Goal: Information Seeking & Learning: Learn about a topic

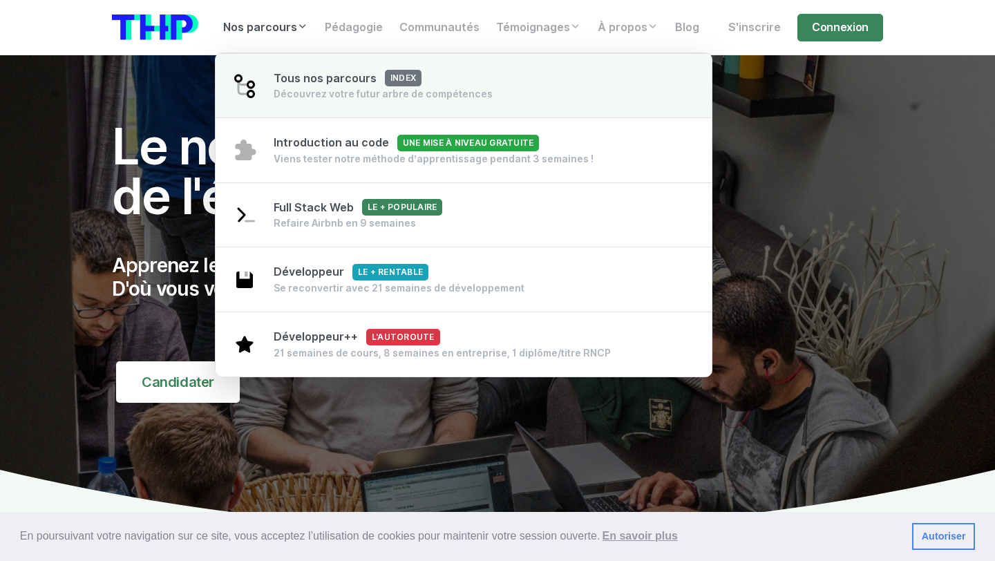
click at [334, 98] on div "Découvrez votre futur arbre de compétences" at bounding box center [383, 94] width 219 height 14
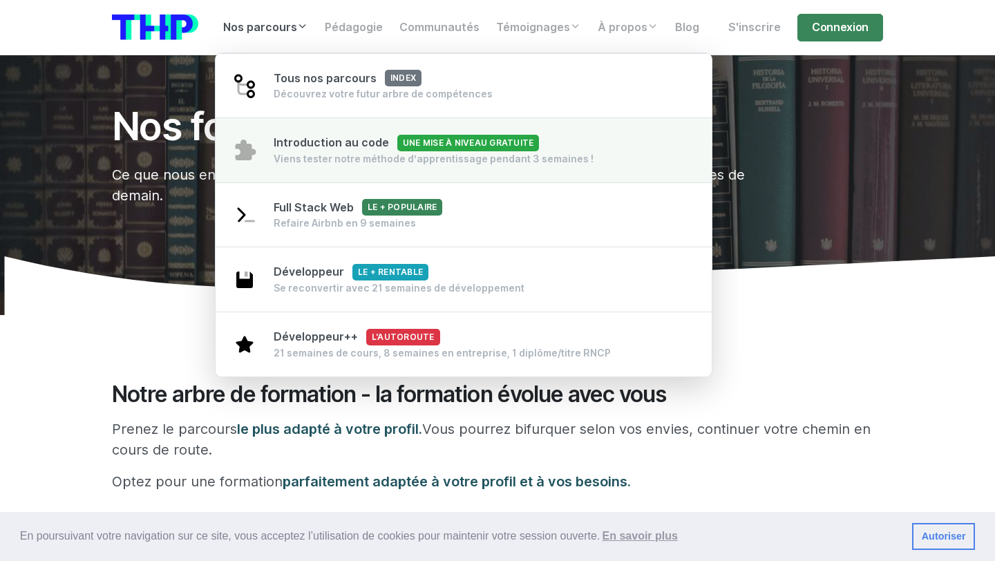
click at [336, 144] on span "Introduction au code Une mise à niveau gratuite" at bounding box center [406, 142] width 265 height 13
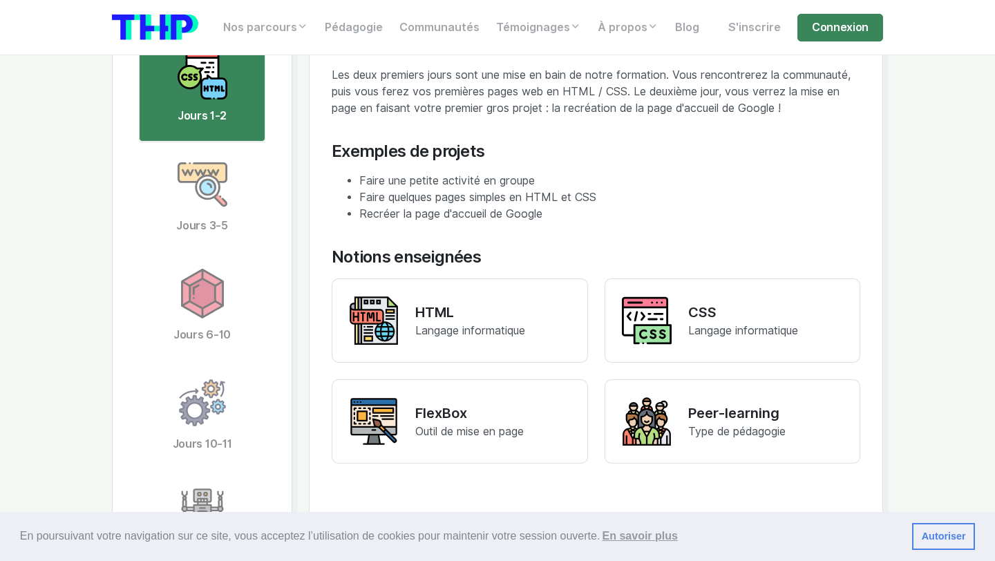
scroll to position [2703, 0]
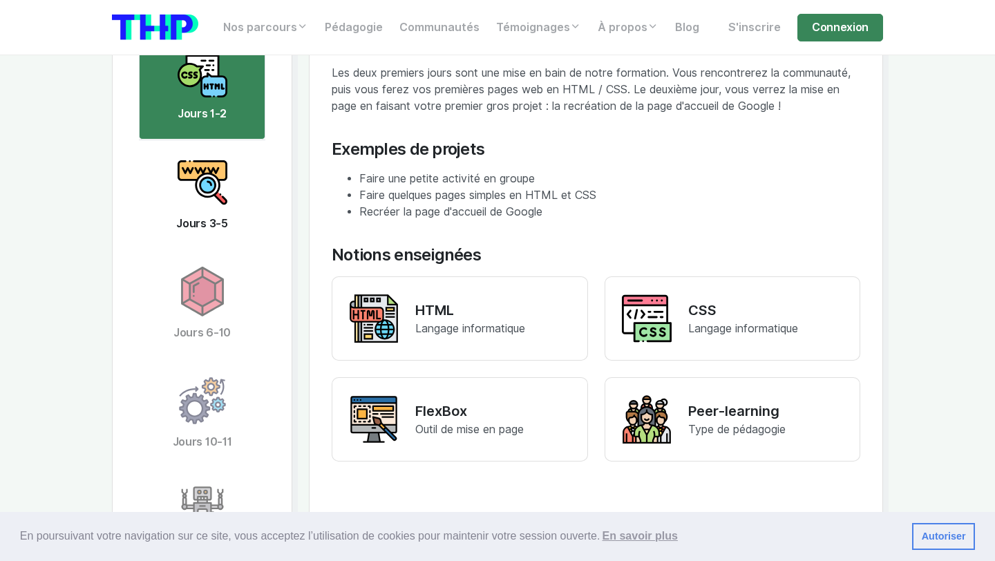
click at [216, 192] on img at bounding box center [203, 183] width 50 height 50
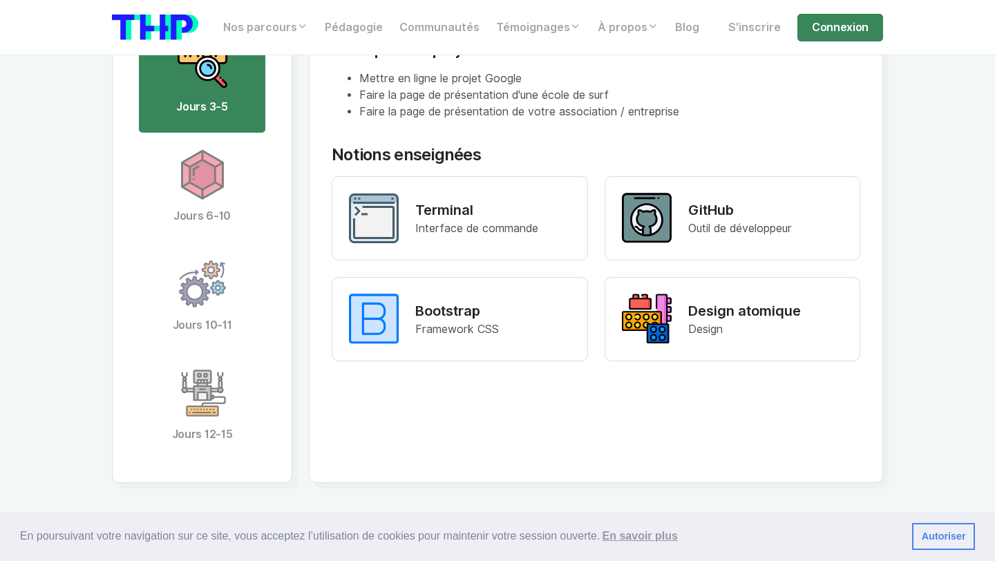
scroll to position [2828, 0]
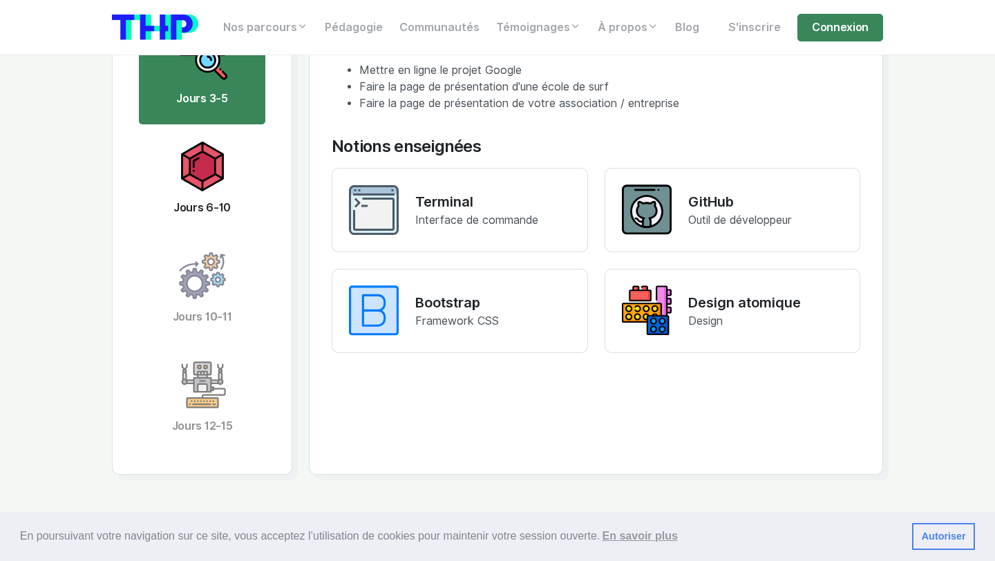
click at [195, 162] on img at bounding box center [203, 167] width 50 height 50
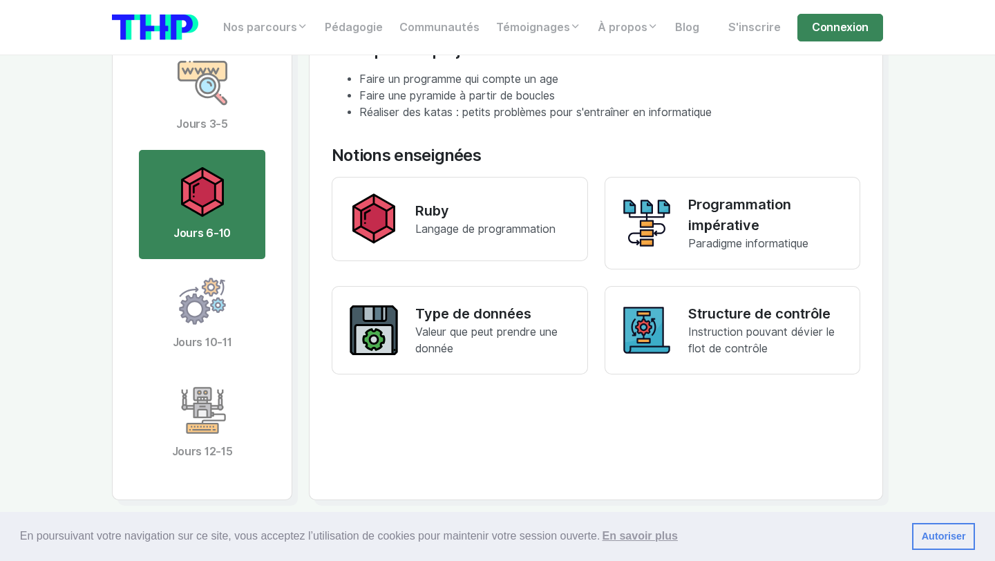
scroll to position [2801, 0]
click at [196, 317] on img at bounding box center [203, 302] width 50 height 50
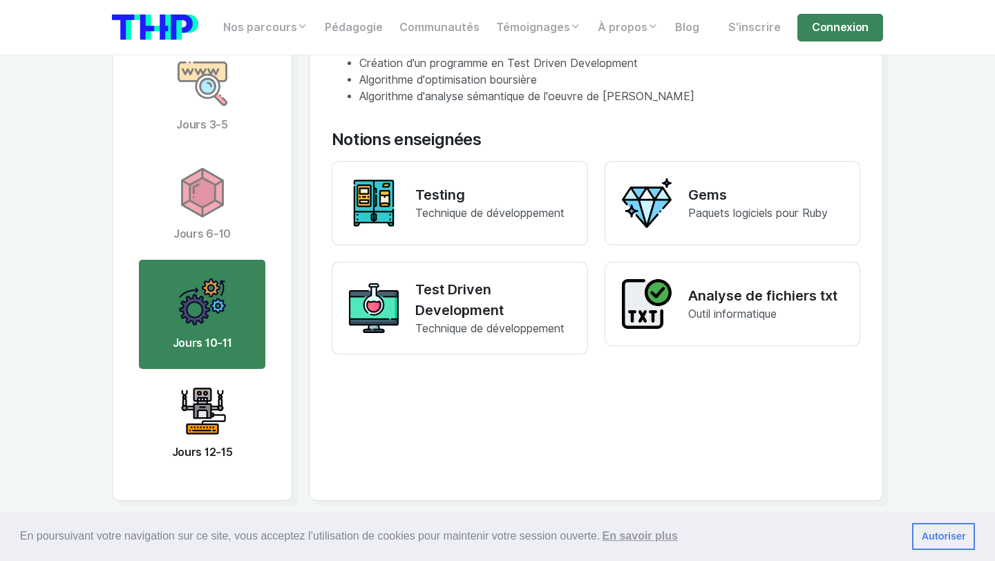
click at [201, 409] on img at bounding box center [203, 411] width 50 height 50
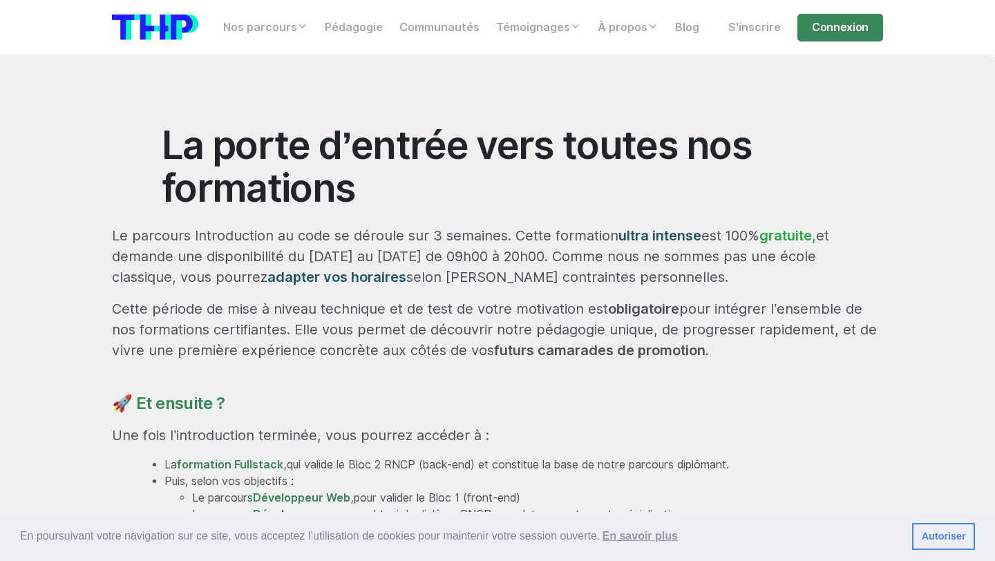
scroll to position [392, 0]
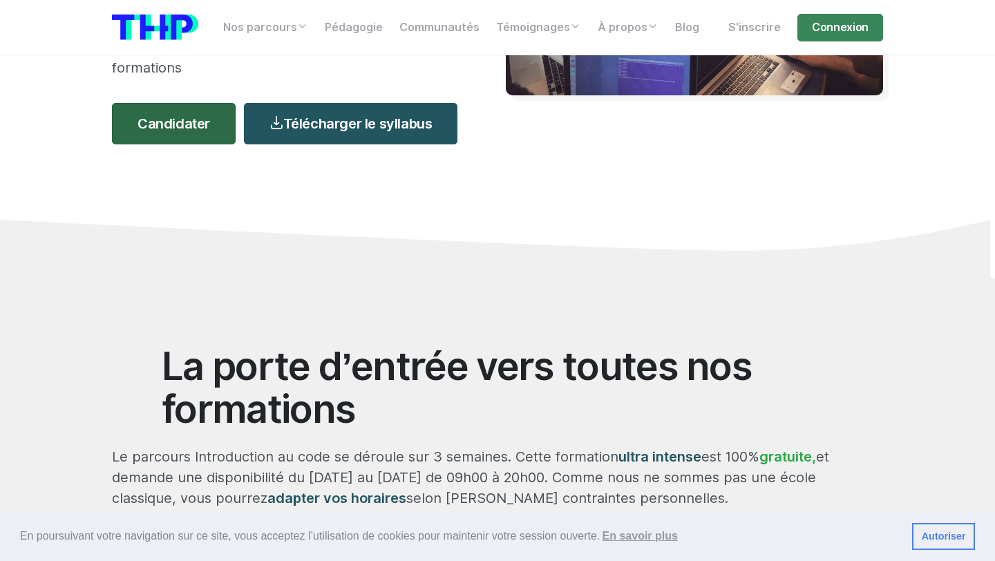
click at [193, 126] on link "Candidater" at bounding box center [174, 123] width 124 height 41
